Goal: Book appointment/travel/reservation

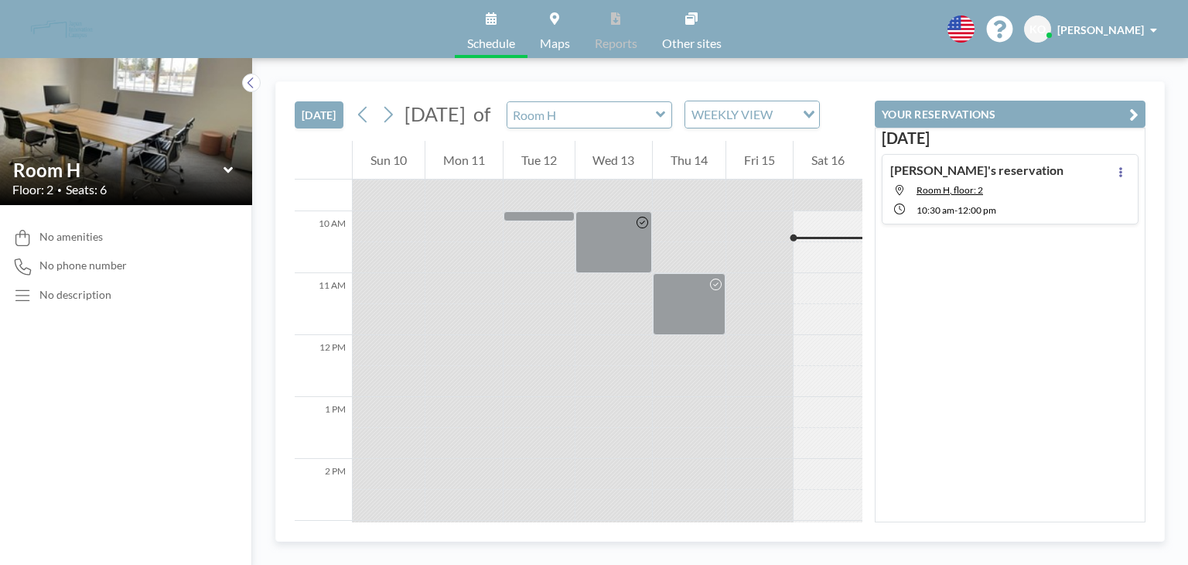
scroll to position [588, 0]
click at [357, 127] on button at bounding box center [363, 114] width 25 height 25
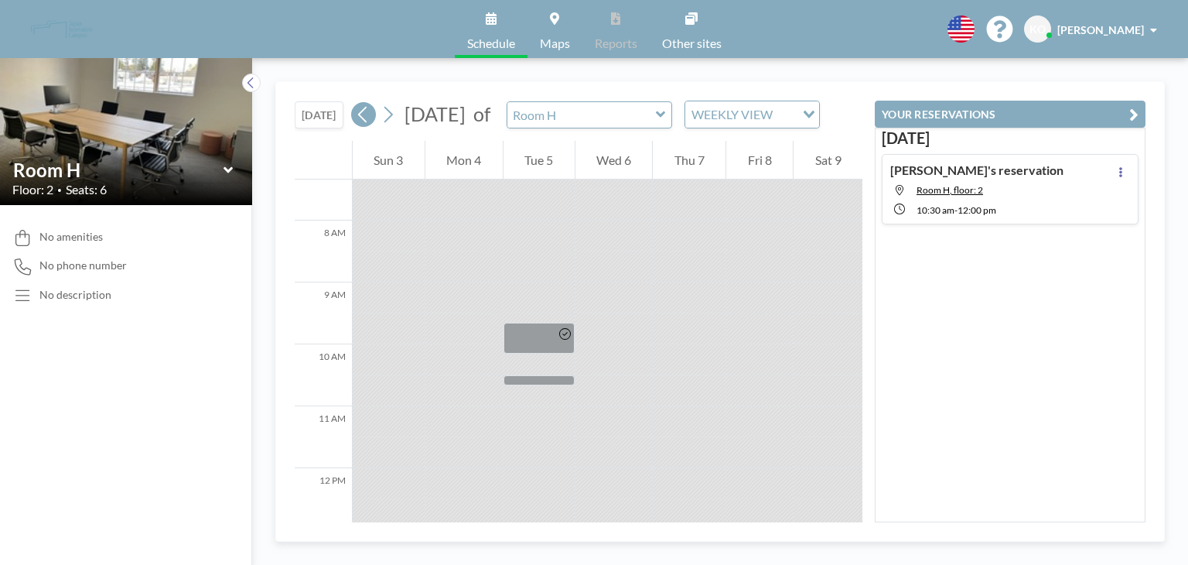
scroll to position [464, 0]
click at [388, 126] on icon at bounding box center [388, 114] width 15 height 23
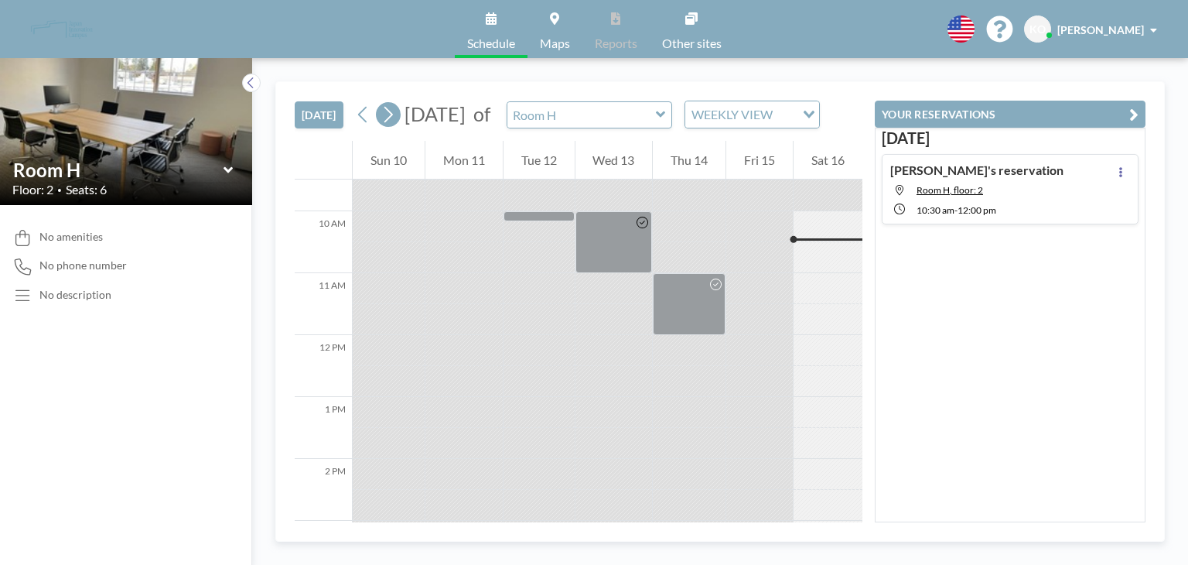
scroll to position [588, 0]
click at [388, 126] on icon at bounding box center [388, 114] width 15 height 23
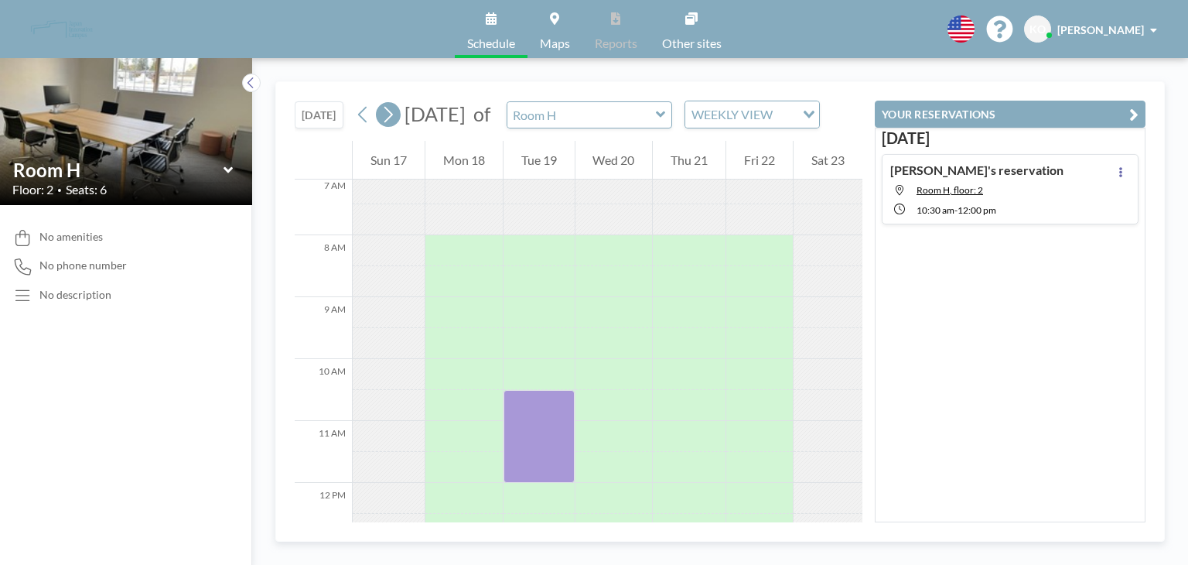
scroll to position [464, 0]
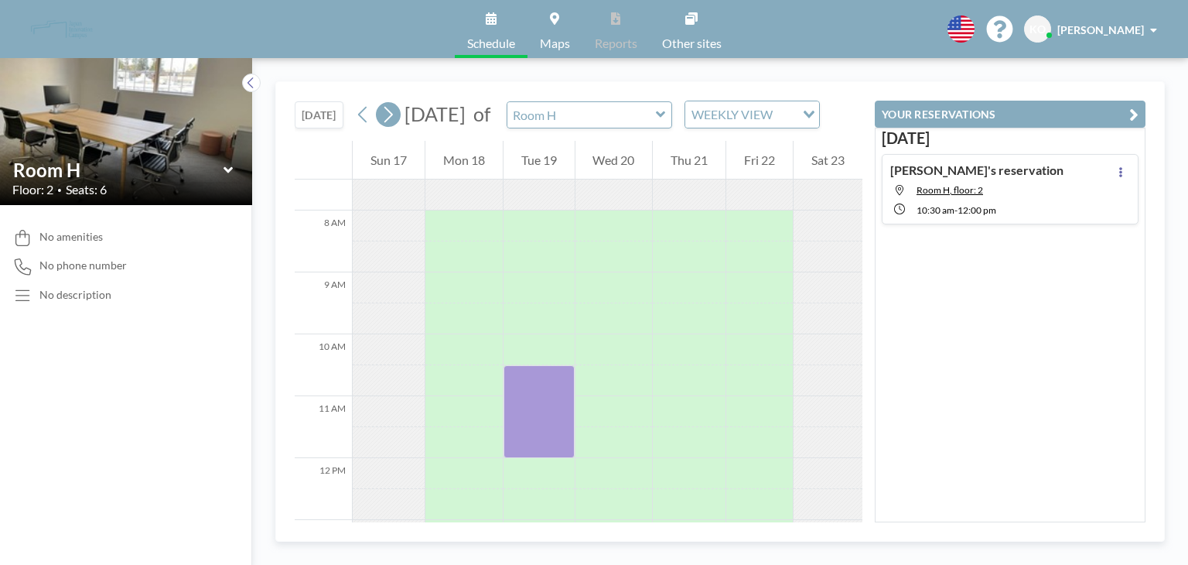
click at [387, 126] on icon at bounding box center [388, 114] width 15 height 23
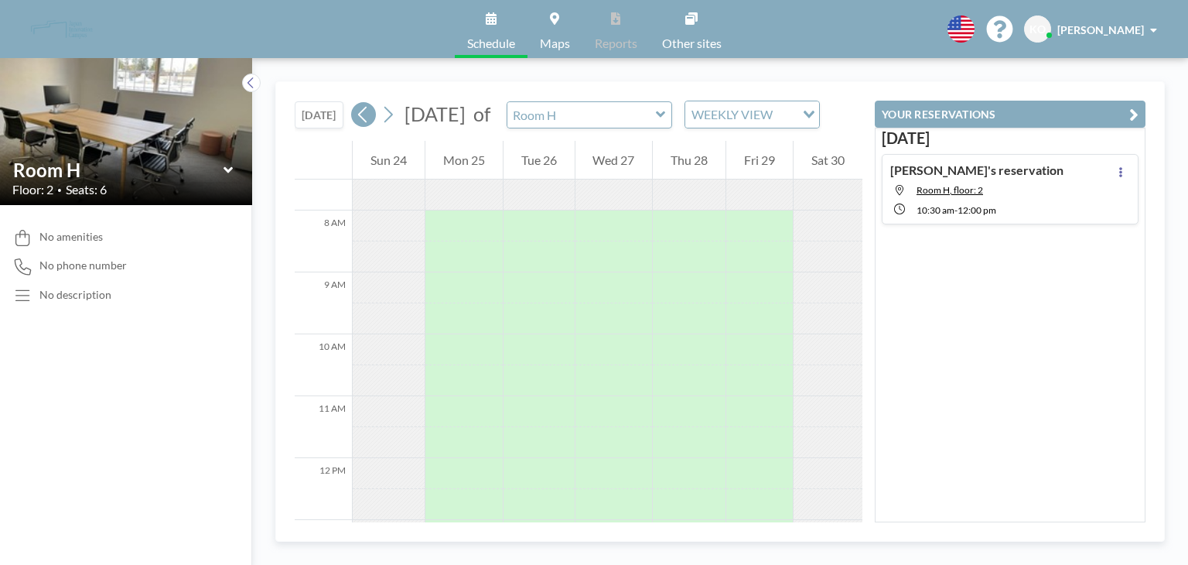
click at [368, 126] on icon at bounding box center [363, 114] width 15 height 23
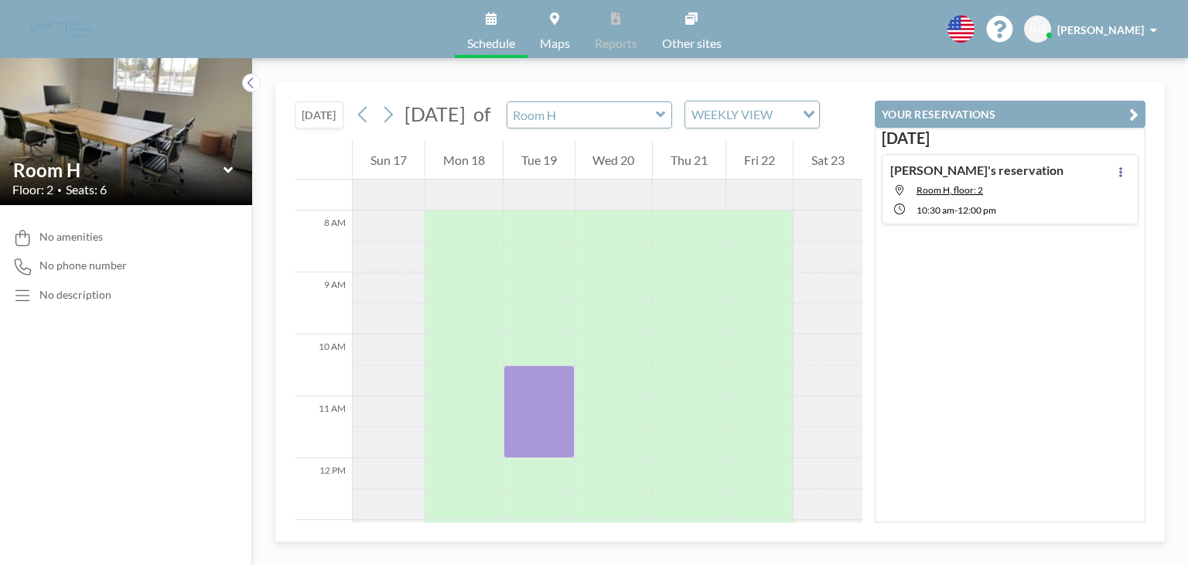
click at [449, 179] on div "Mon 18" at bounding box center [463, 160] width 77 height 39
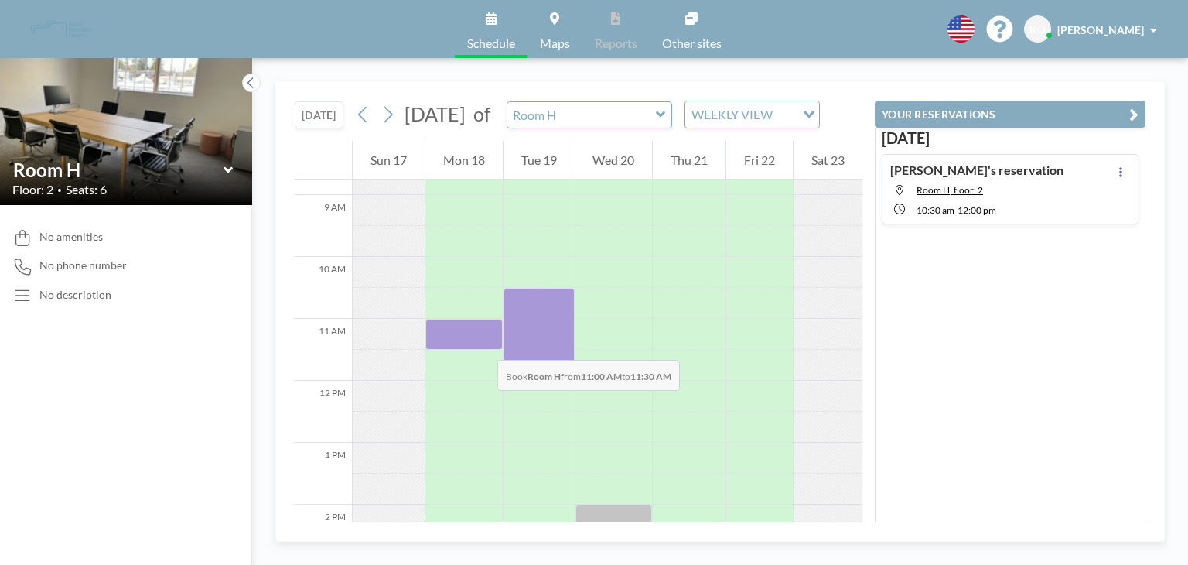
click at [482, 344] on div at bounding box center [463, 334] width 77 height 31
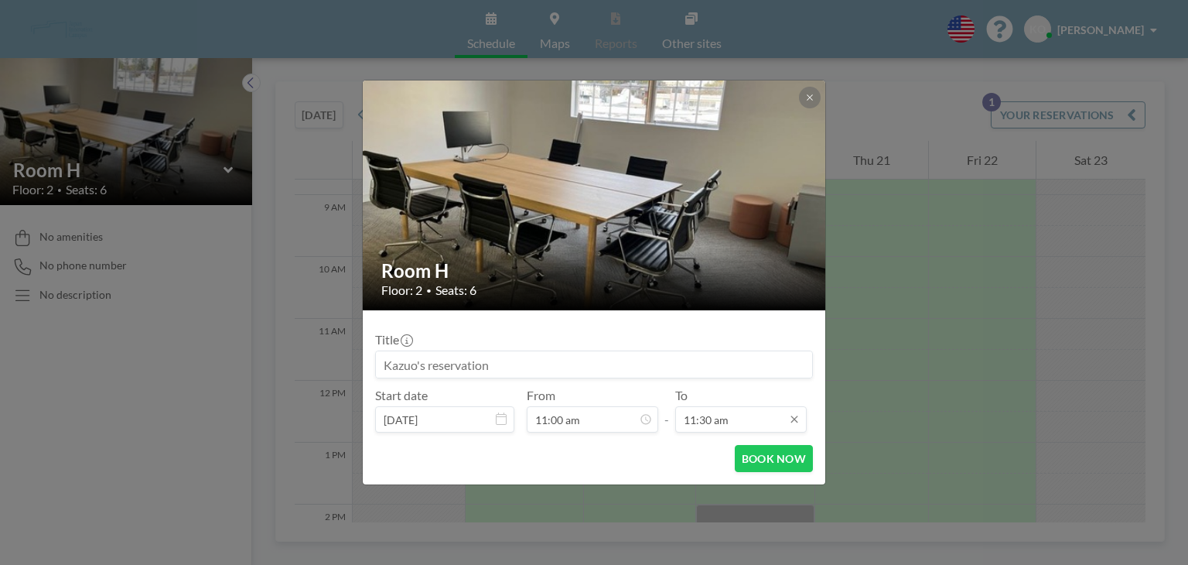
scroll to position [192, 0]
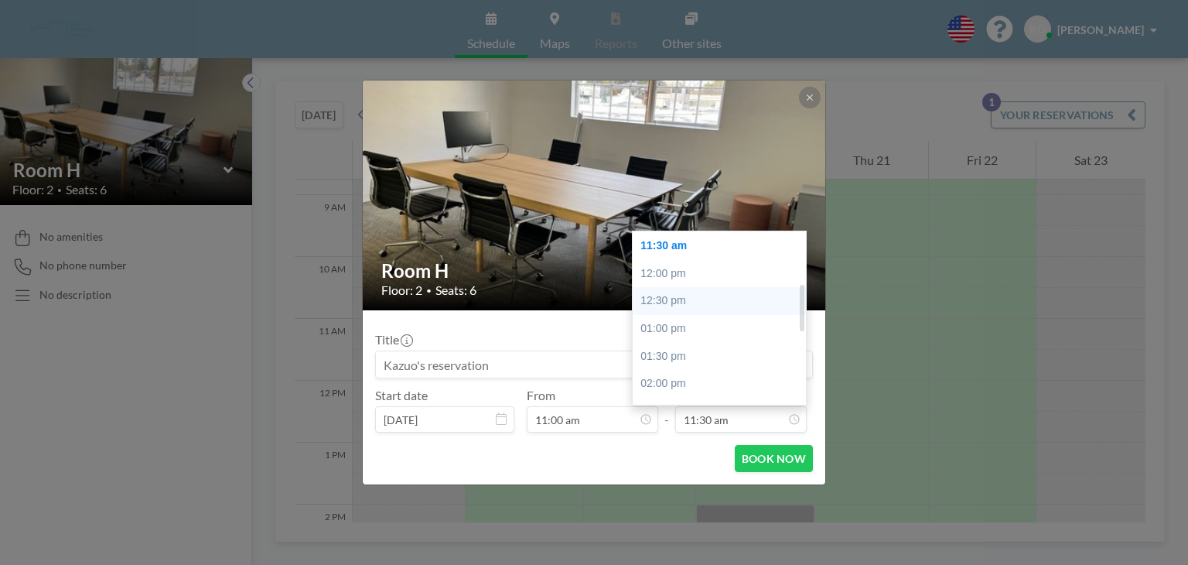
click at [702, 306] on div "12:30 pm" at bounding box center [723, 301] width 181 height 28
type input "12:30 pm"
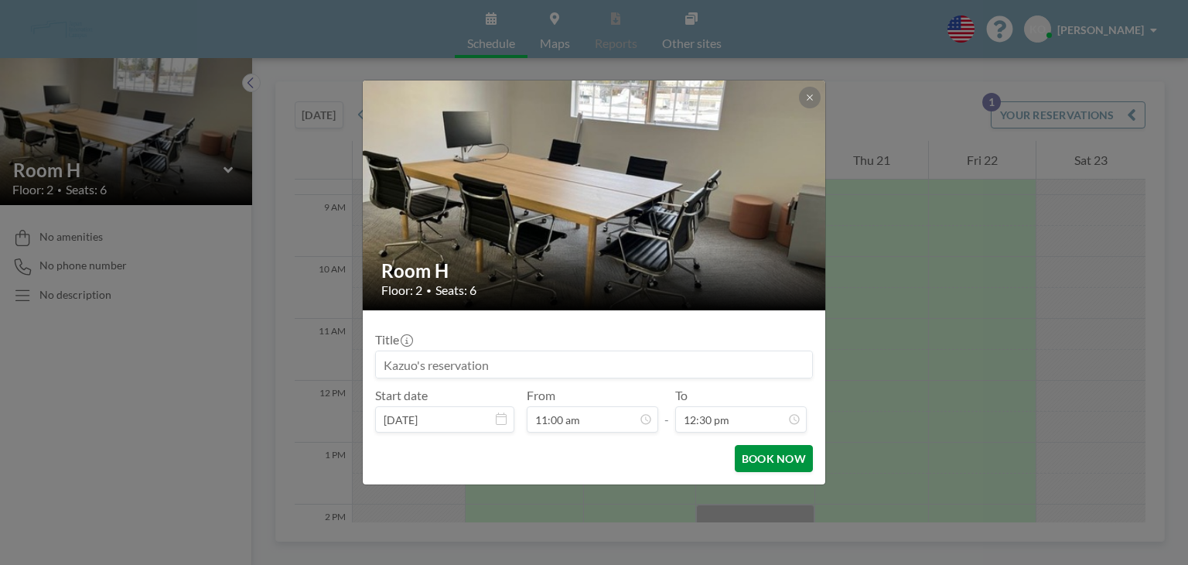
scroll to position [248, 0]
click at [755, 455] on button "BOOK NOW" at bounding box center [774, 458] width 78 height 27
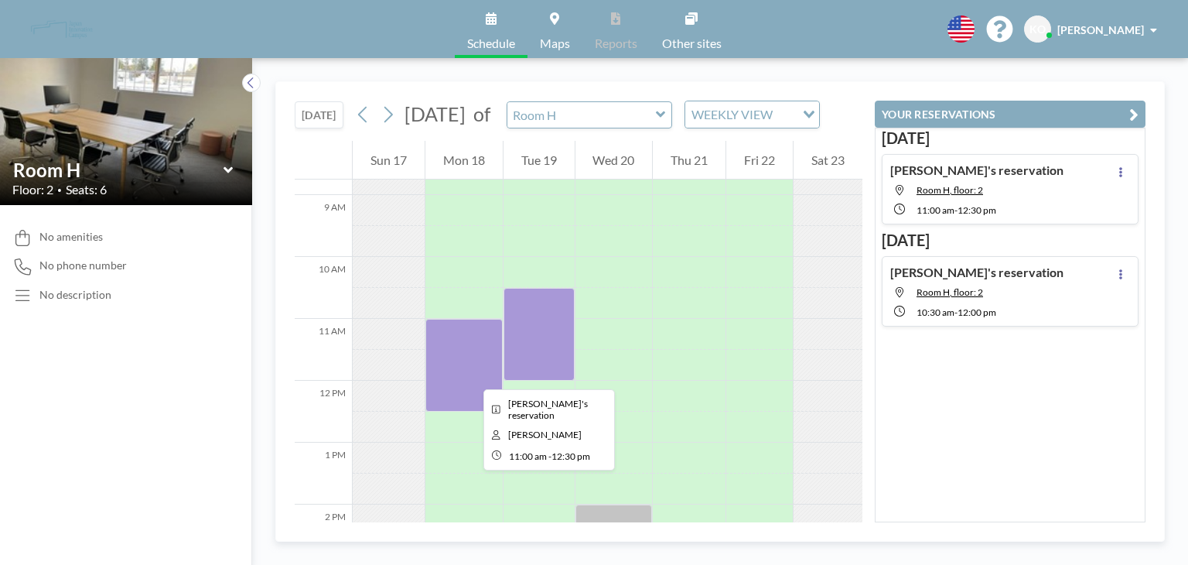
click at [471, 375] on div at bounding box center [463, 365] width 77 height 93
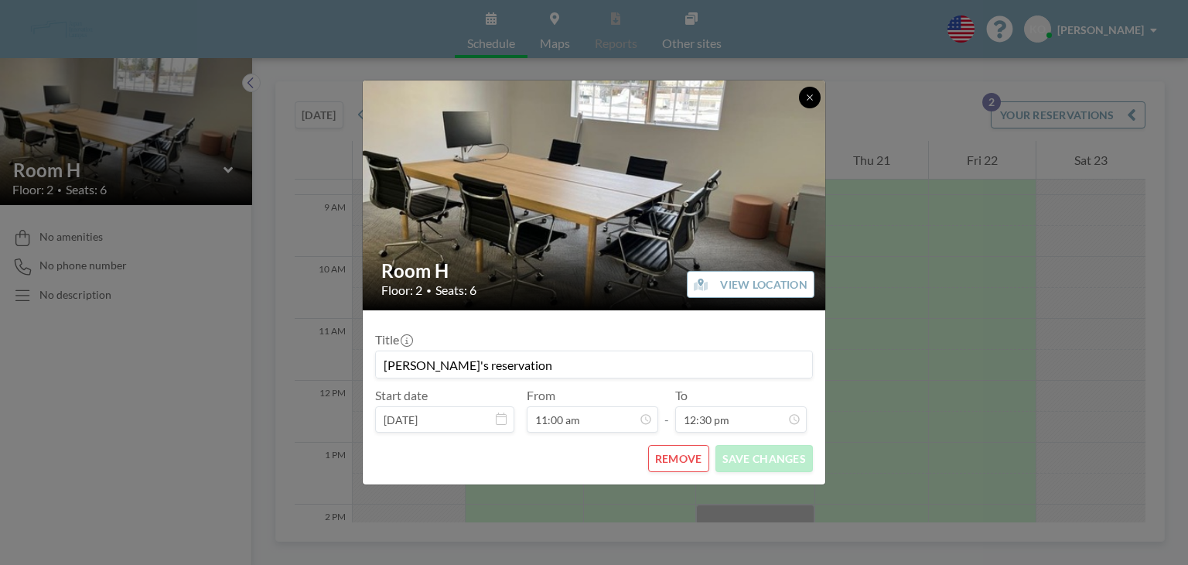
drag, startPoint x: 806, startPoint y: 101, endPoint x: 800, endPoint y: 94, distance: 9.3
click at [806, 101] on icon at bounding box center [809, 97] width 9 height 9
